Goal: Task Accomplishment & Management: Complete application form

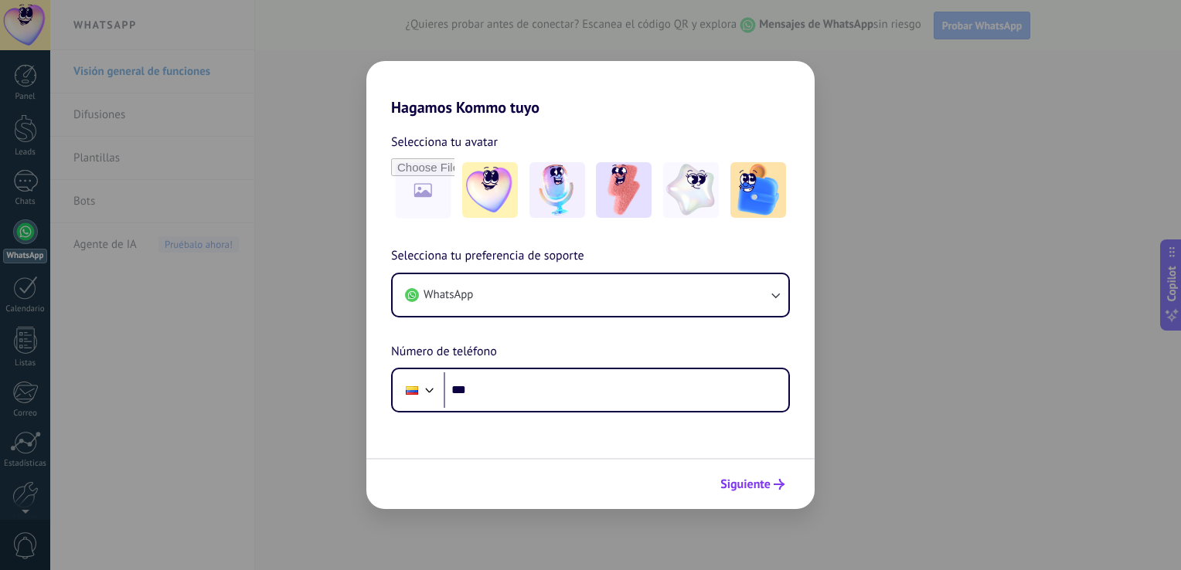
click at [770, 488] on span "Siguiente" at bounding box center [752, 484] width 64 height 11
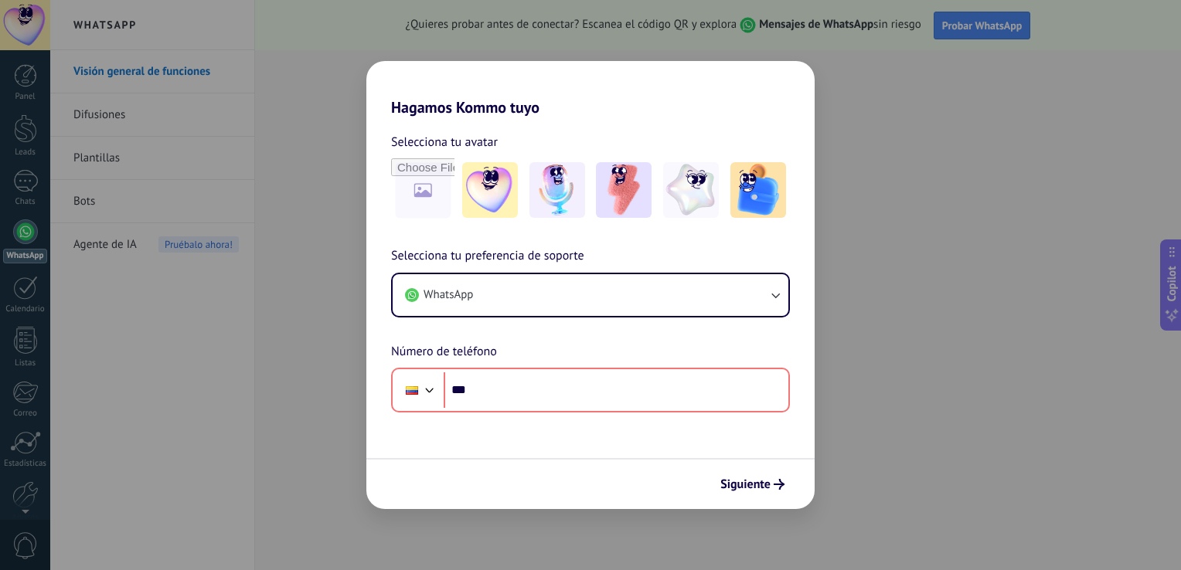
click at [278, 262] on div "Hagamos Kommo tuyo Selecciona tu avatar Selecciona tu preferencia de soporte Wh…" at bounding box center [590, 285] width 1181 height 570
drag, startPoint x: 1172, startPoint y: 76, endPoint x: 1163, endPoint y: 130, distance: 54.8
click at [1163, 130] on div "Hagamos Kommo tuyo Selecciona tu avatar Selecciona tu preferencia de soporte Wh…" at bounding box center [590, 285] width 1181 height 570
click at [748, 196] on img at bounding box center [758, 190] width 56 height 56
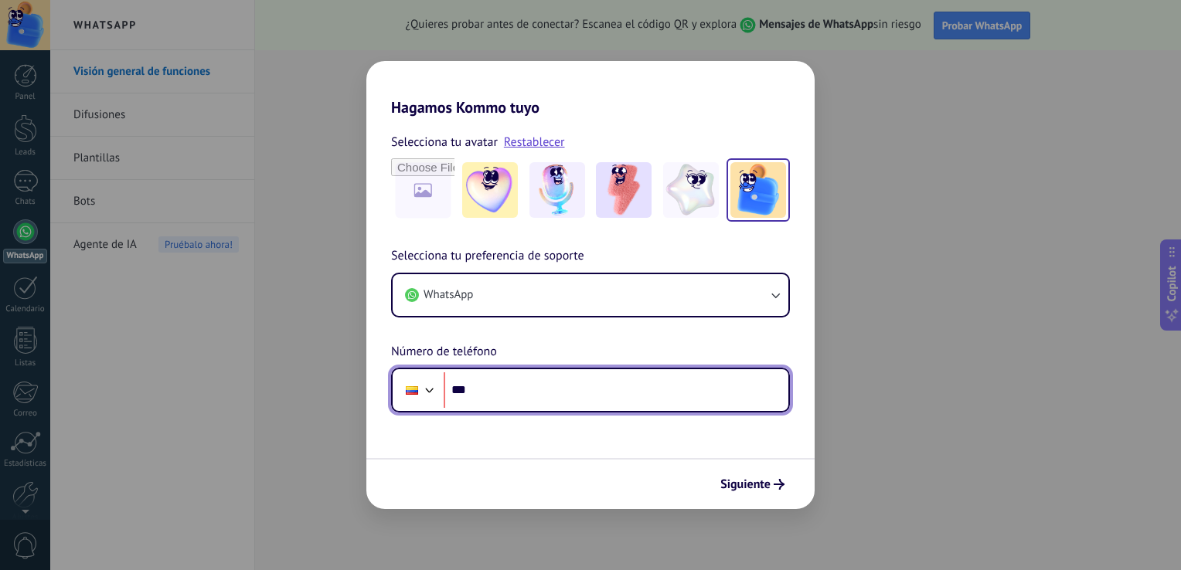
click at [510, 389] on input "***" at bounding box center [616, 390] width 345 height 36
type input "**********"
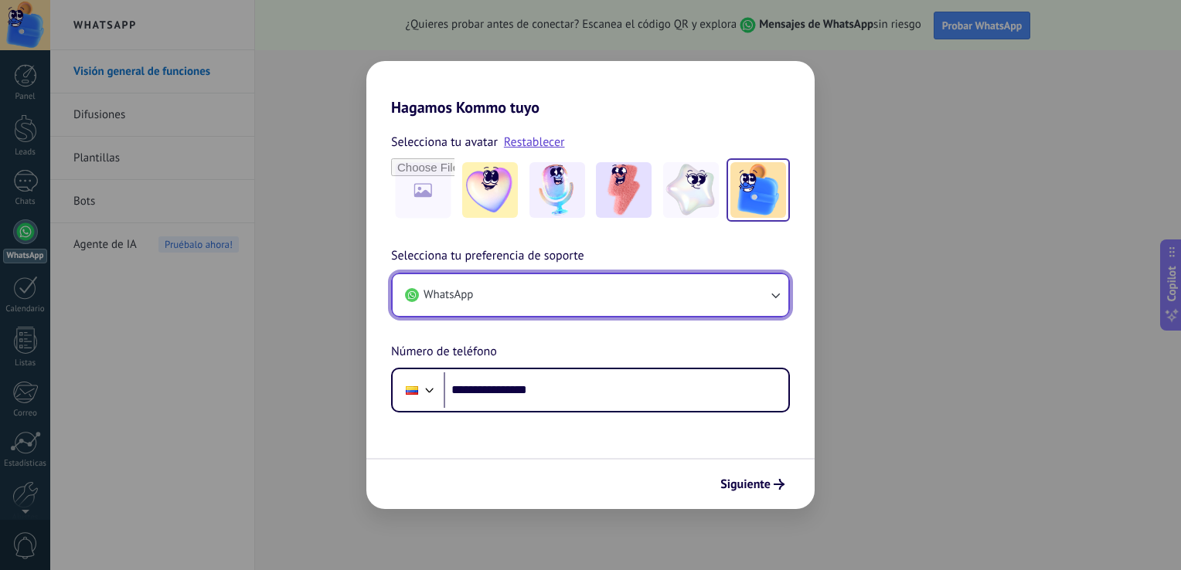
click at [779, 304] on button "WhatsApp" at bounding box center [591, 295] width 396 height 42
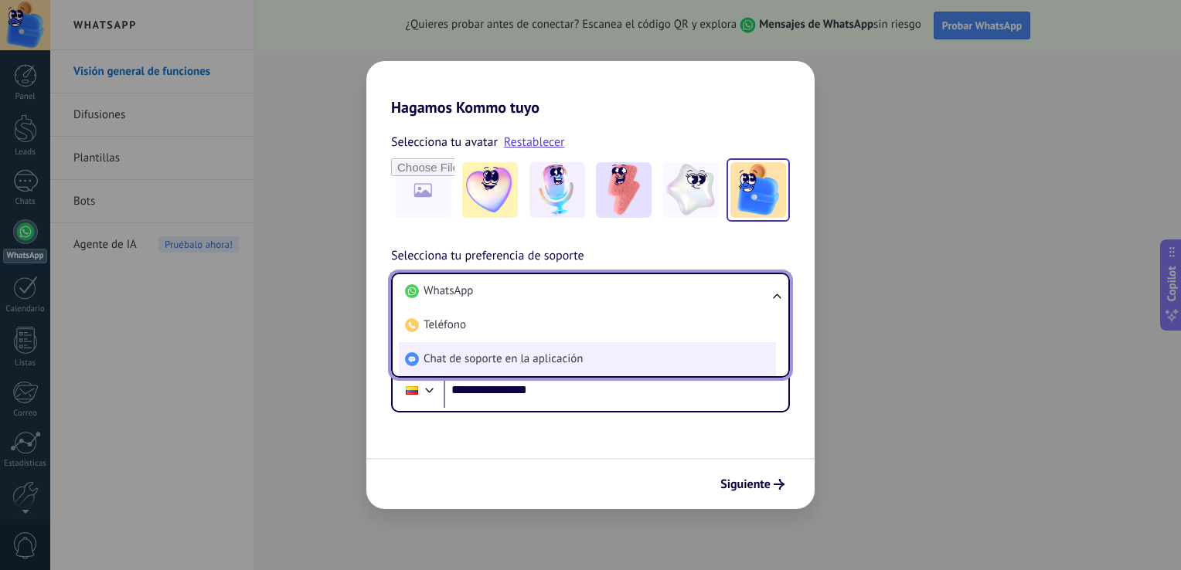
click at [600, 361] on li "Chat de soporte en la aplicación" at bounding box center [587, 359] width 377 height 34
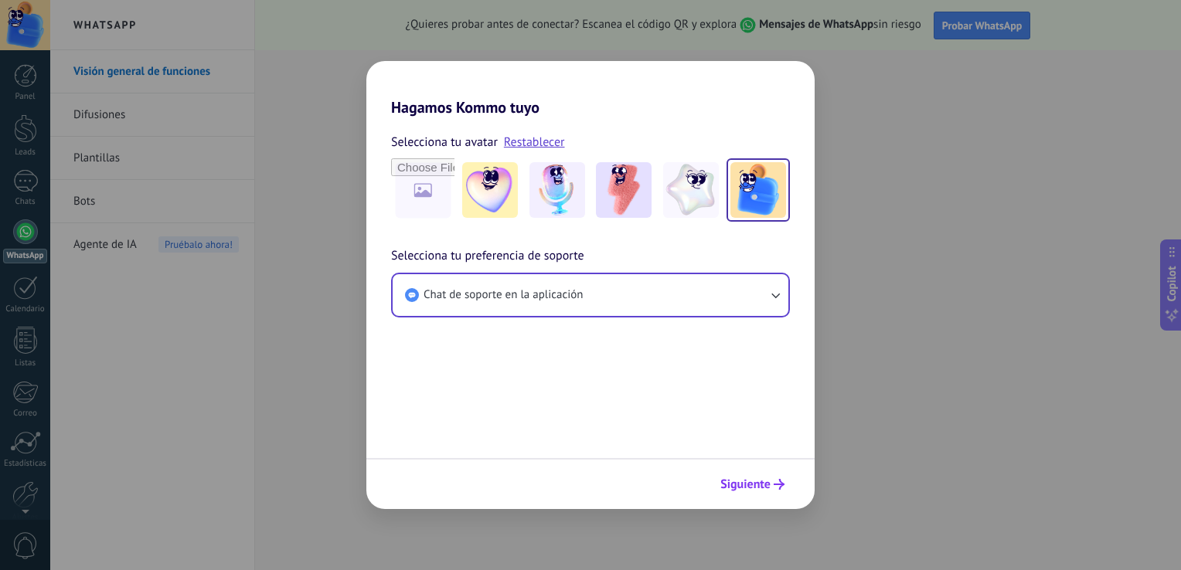
click at [743, 479] on span "Siguiente" at bounding box center [745, 484] width 50 height 11
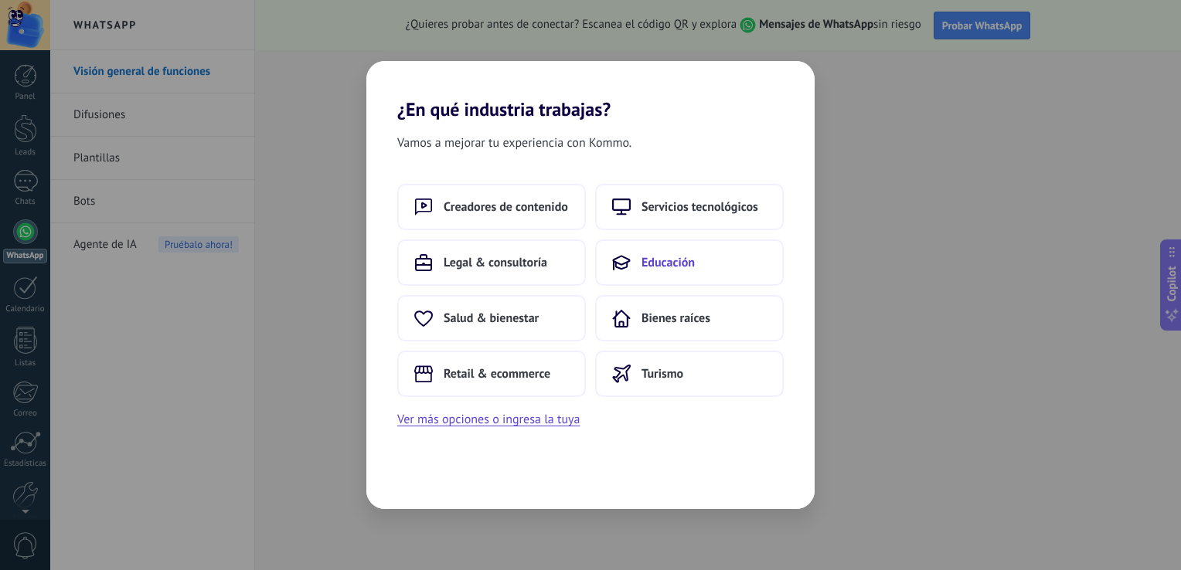
click at [671, 266] on span "Educación" at bounding box center [667, 262] width 53 height 15
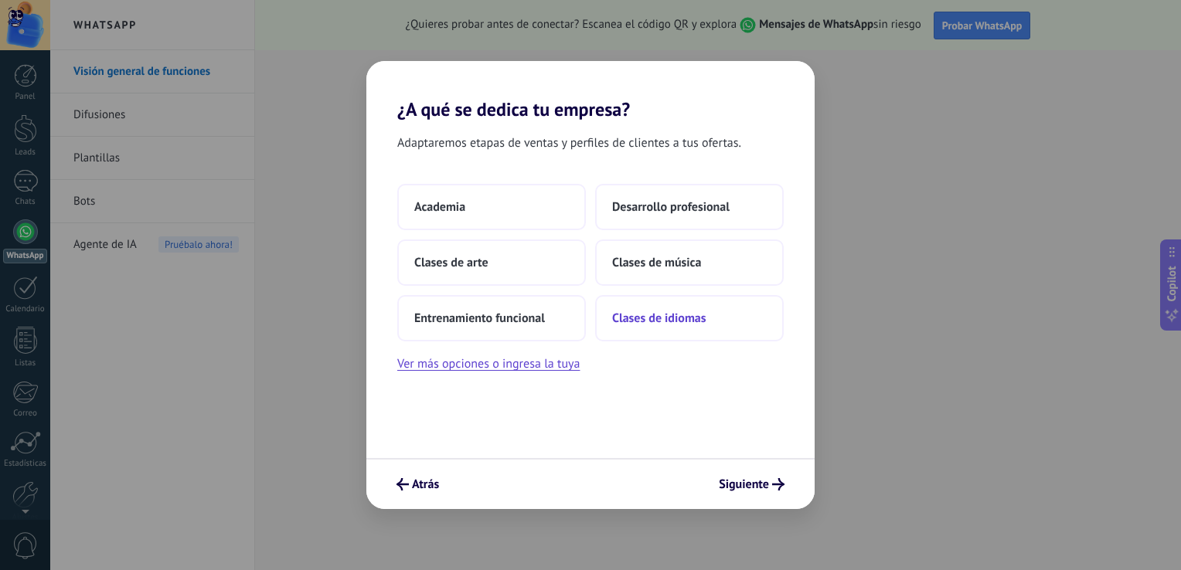
click at [632, 335] on button "Clases de idiomas" at bounding box center [689, 318] width 189 height 46
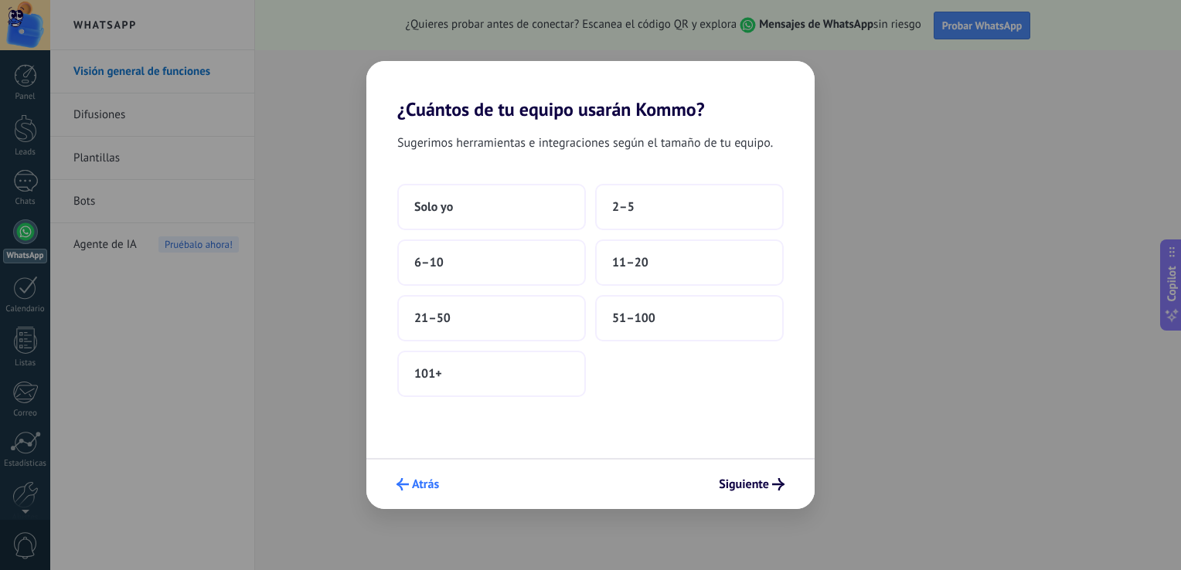
click at [419, 474] on button "Atrás" at bounding box center [417, 484] width 56 height 26
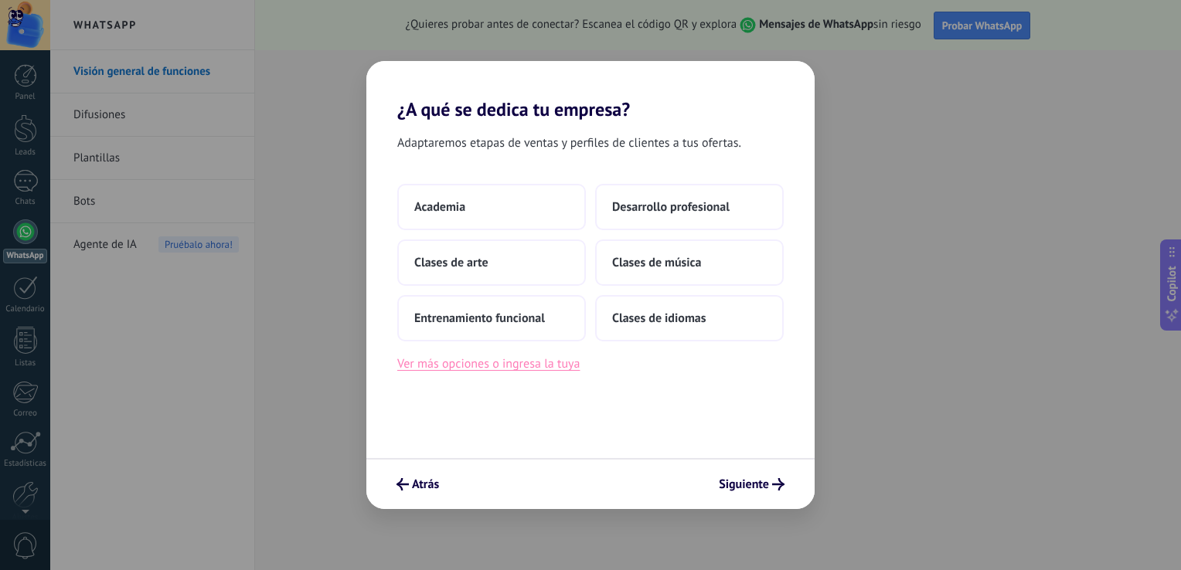
click at [573, 372] on button "Ver más opciones o ingresa la tuya" at bounding box center [488, 364] width 182 height 20
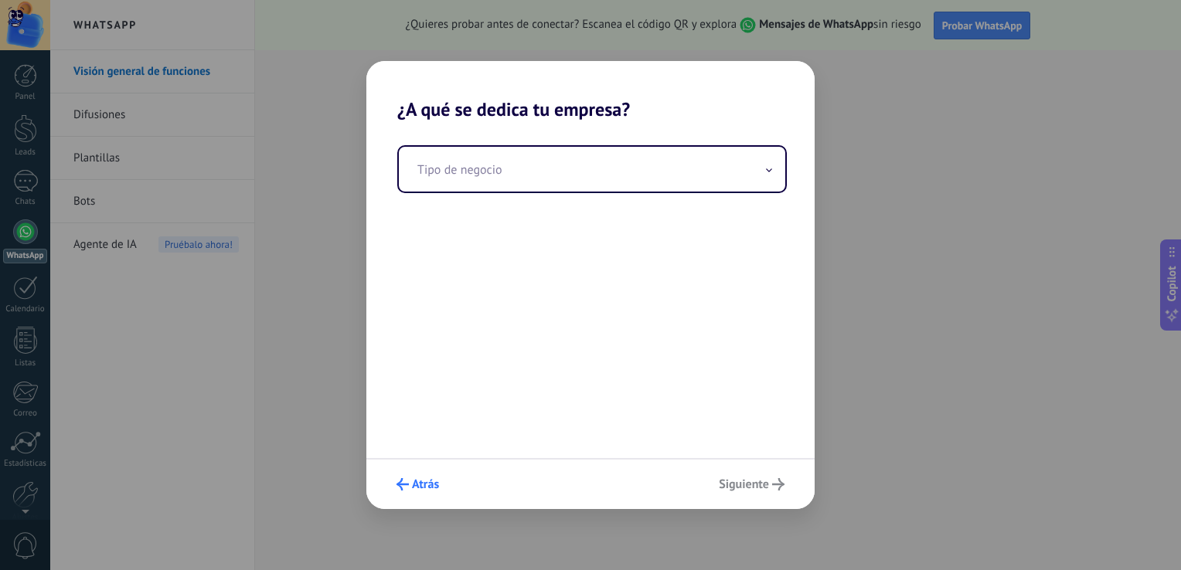
click at [432, 489] on span "Atrás" at bounding box center [425, 484] width 27 height 11
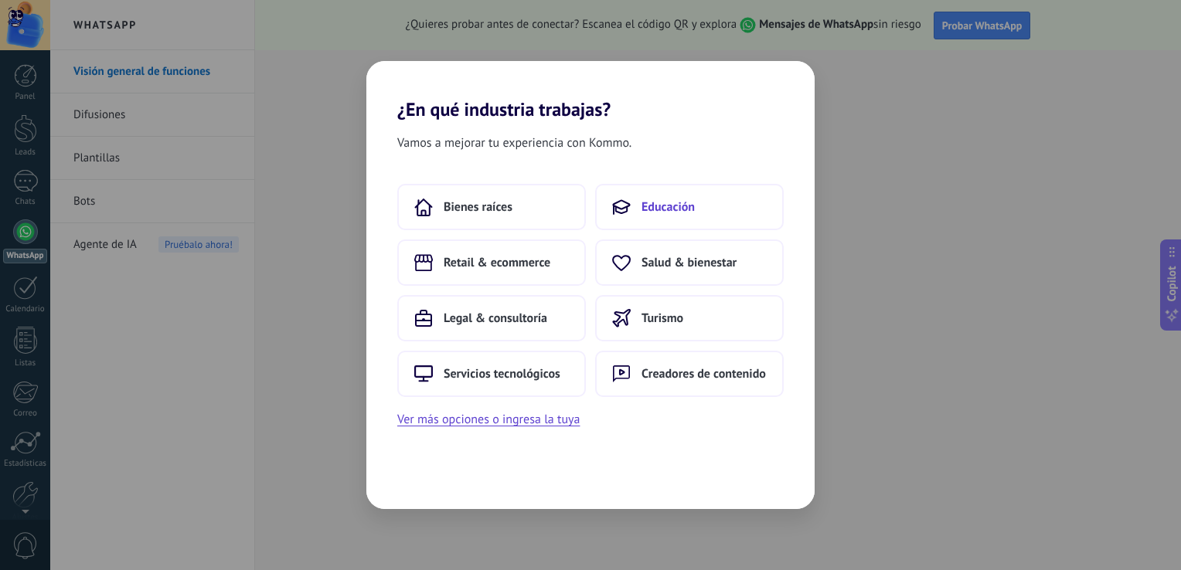
click at [653, 219] on button "Educación" at bounding box center [689, 207] width 189 height 46
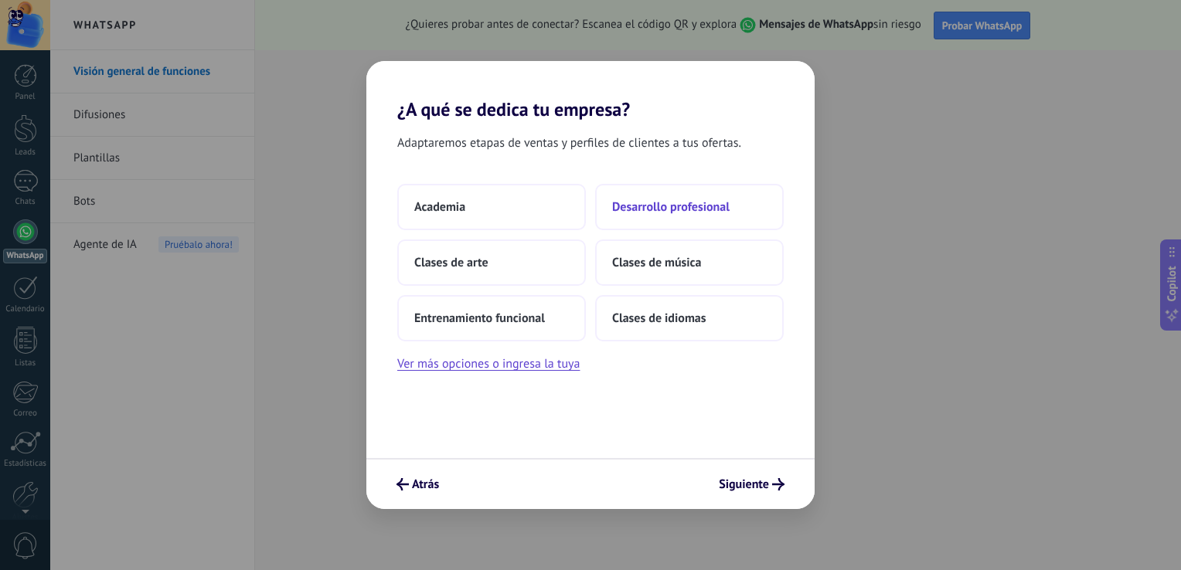
click at [703, 203] on span "Desarrollo profesional" at bounding box center [670, 206] width 117 height 15
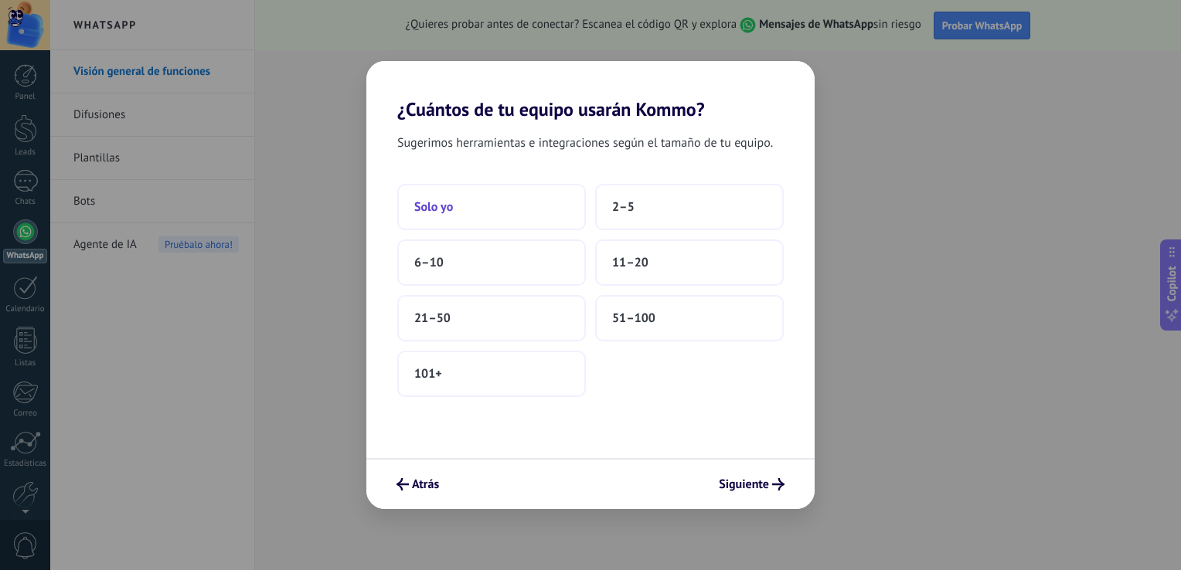
click at [436, 211] on span "Solo yo" at bounding box center [433, 206] width 39 height 15
